Goal: Task Accomplishment & Management: Complete application form

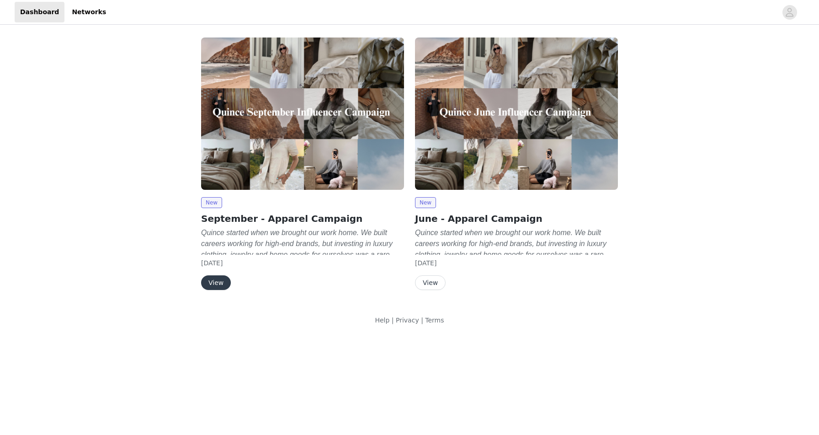
click at [430, 283] on button "View" at bounding box center [430, 282] width 31 height 15
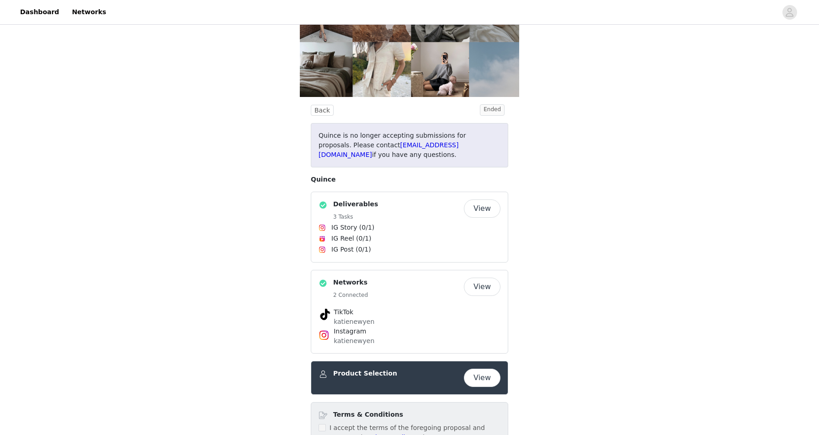
scroll to position [142, 0]
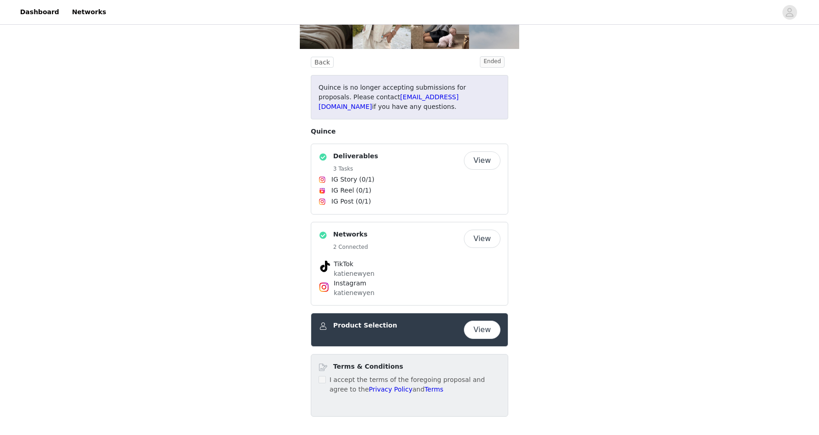
click at [478, 325] on button "View" at bounding box center [482, 329] width 37 height 18
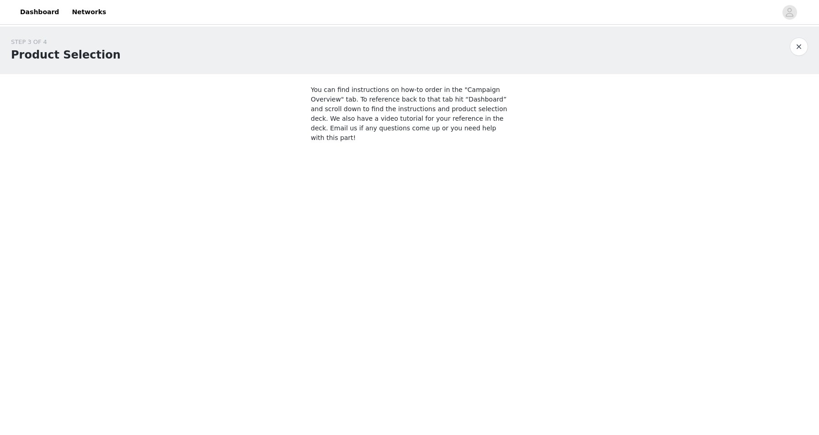
click at [803, 46] on button "button" at bounding box center [799, 46] width 18 height 18
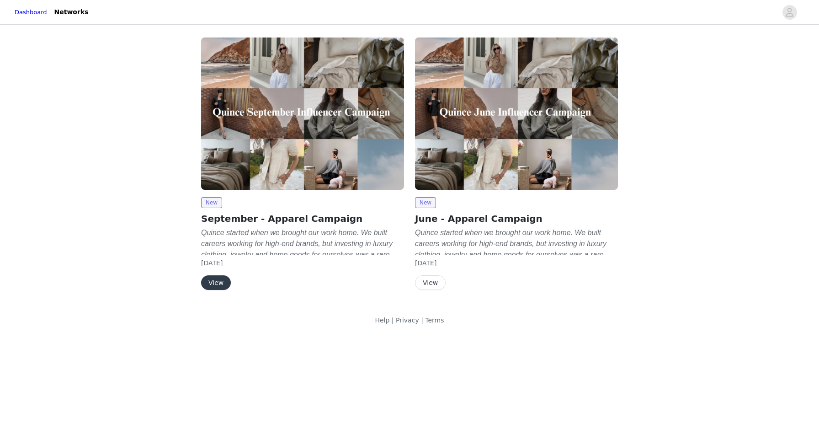
click at [428, 282] on button "View" at bounding box center [430, 282] width 31 height 15
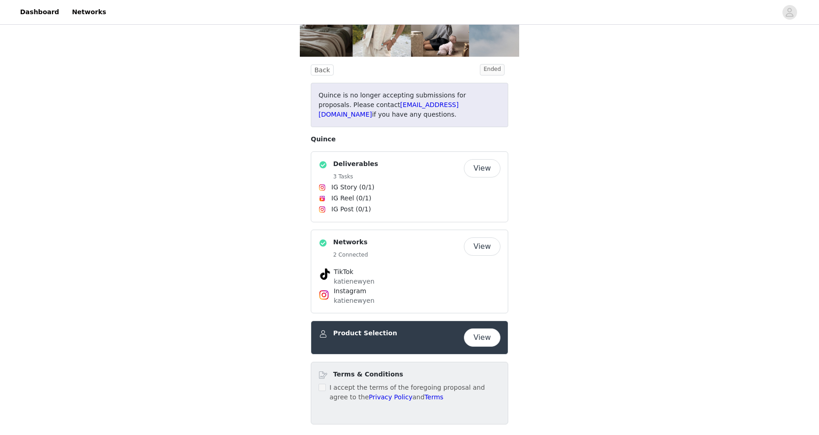
scroll to position [142, 0]
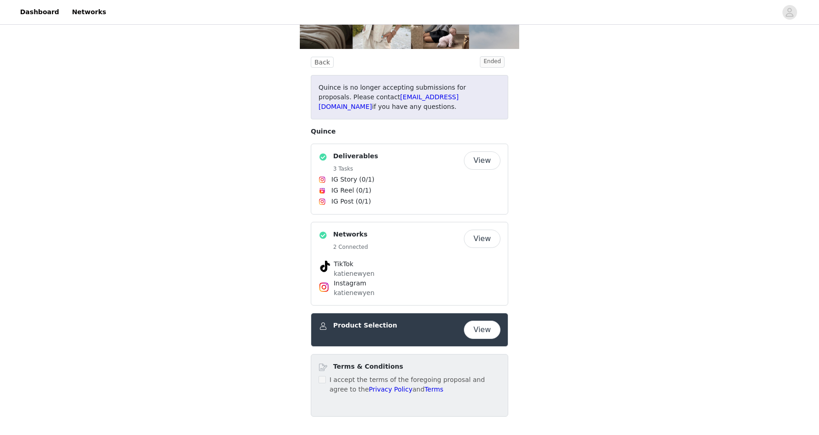
click at [480, 169] on button "View" at bounding box center [482, 160] width 37 height 18
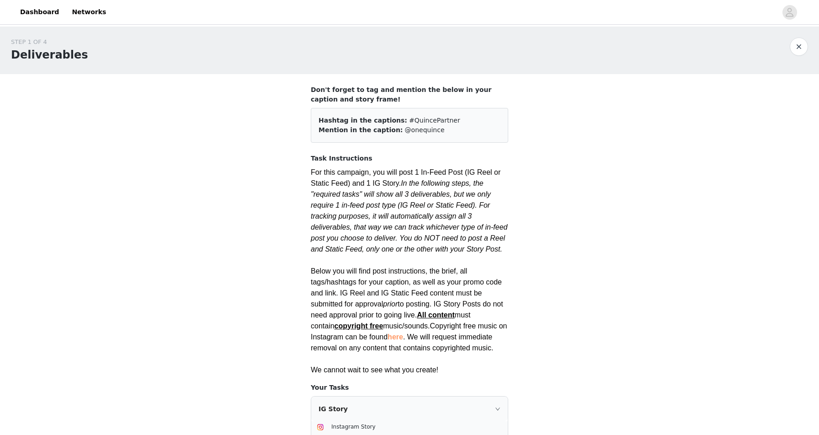
click at [799, 44] on button "button" at bounding box center [799, 46] width 18 height 18
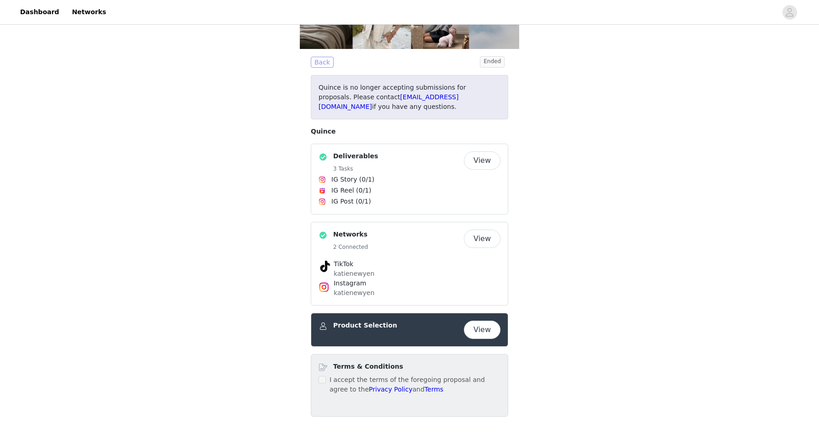
scroll to position [70, 0]
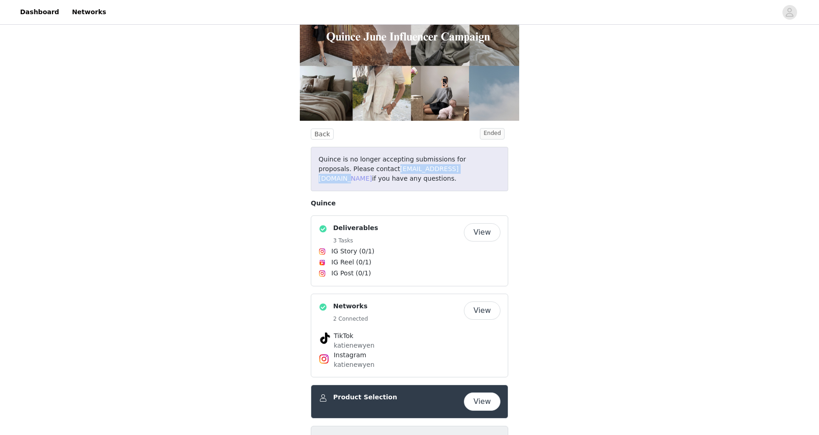
drag, startPoint x: 448, startPoint y: 170, endPoint x: 365, endPoint y: 168, distance: 83.2
click at [365, 168] on p "Quince is no longer accepting submissions for proposals. Please contact communi…" at bounding box center [410, 169] width 182 height 29
copy link "community@onequince.com"
click at [631, 224] on div "Back Ended Quince is no longer accepting submissions for proposals. Please cont…" at bounding box center [409, 231] width 819 height 550
click at [485, 234] on button "View" at bounding box center [482, 232] width 37 height 18
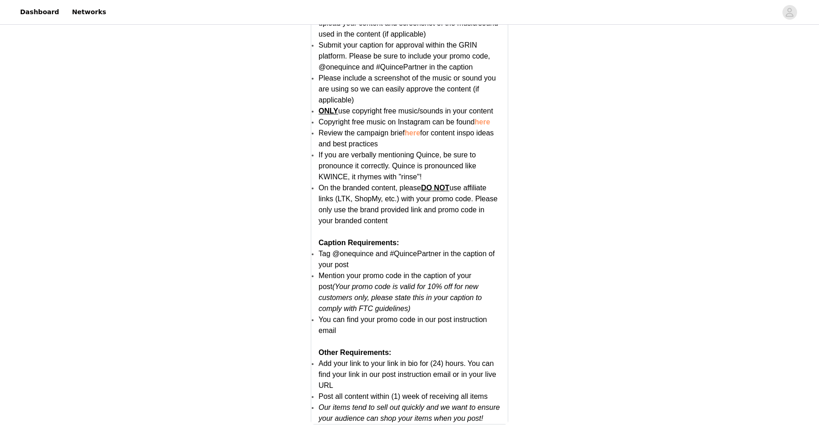
scroll to position [1652, 0]
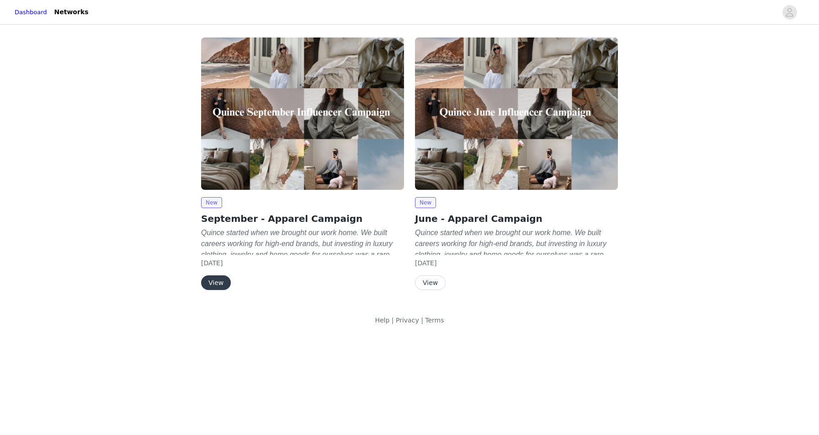
click at [217, 278] on button "View" at bounding box center [216, 282] width 30 height 15
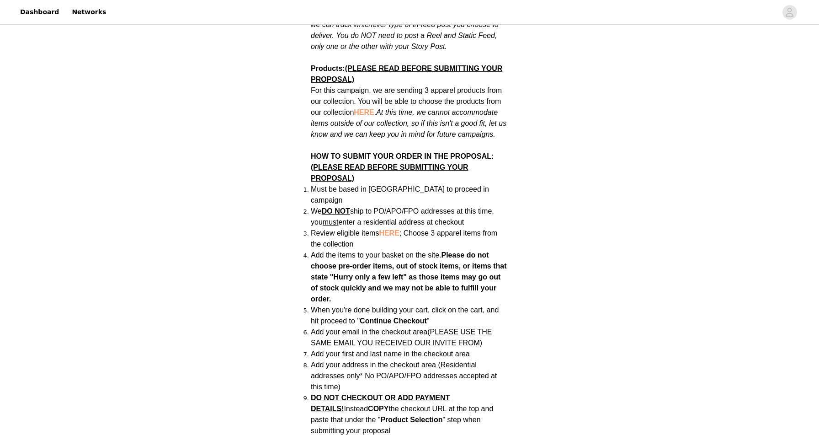
scroll to position [590, 0]
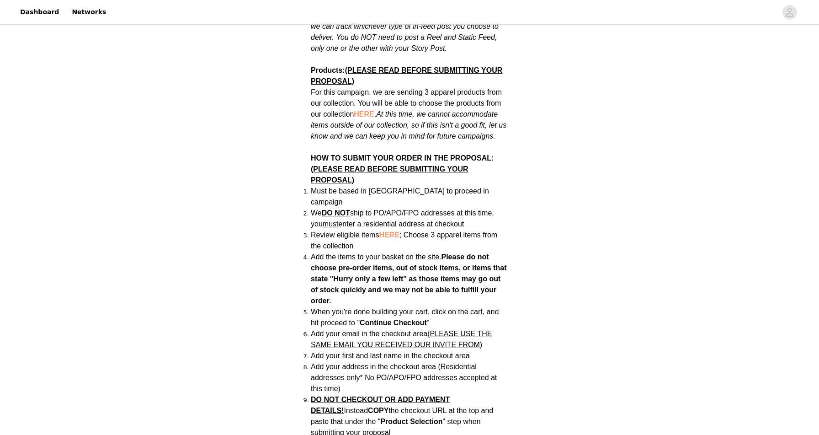
click at [393, 231] on span "HERE" at bounding box center [389, 235] width 20 height 8
